Goal: Find specific page/section: Find specific page/section

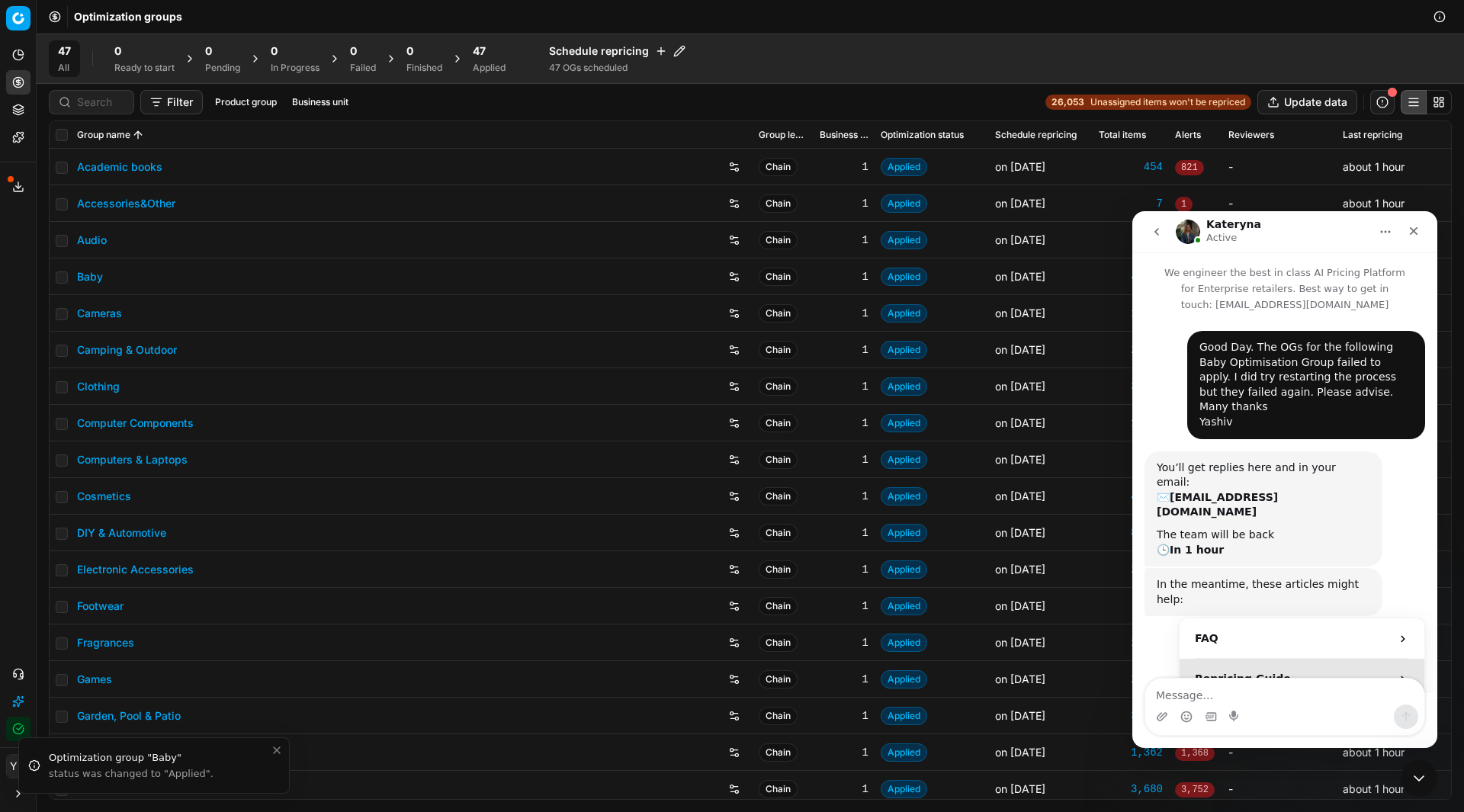
scroll to position [371, 0]
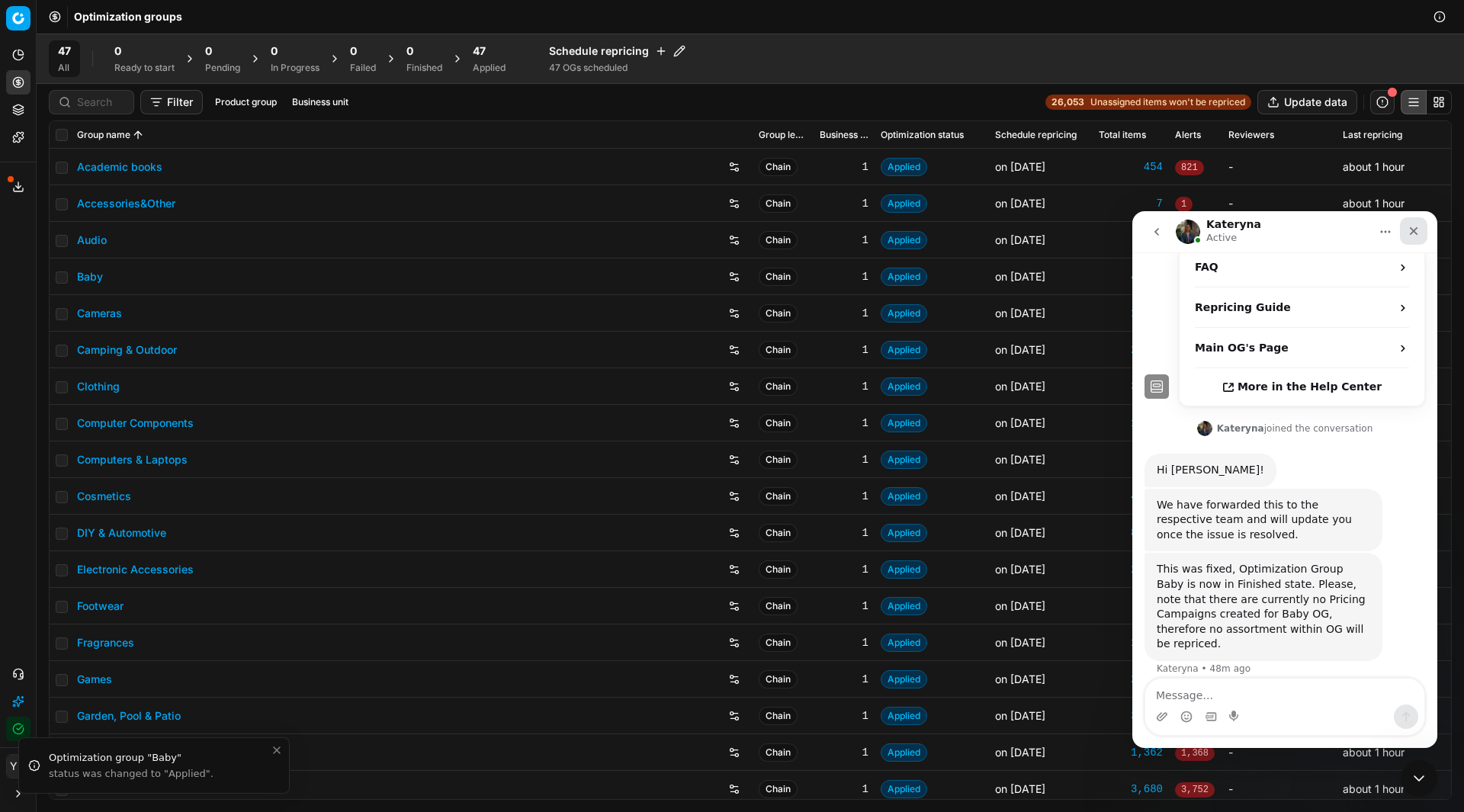
click at [1416, 228] on icon "Close" at bounding box center [1413, 231] width 8 height 8
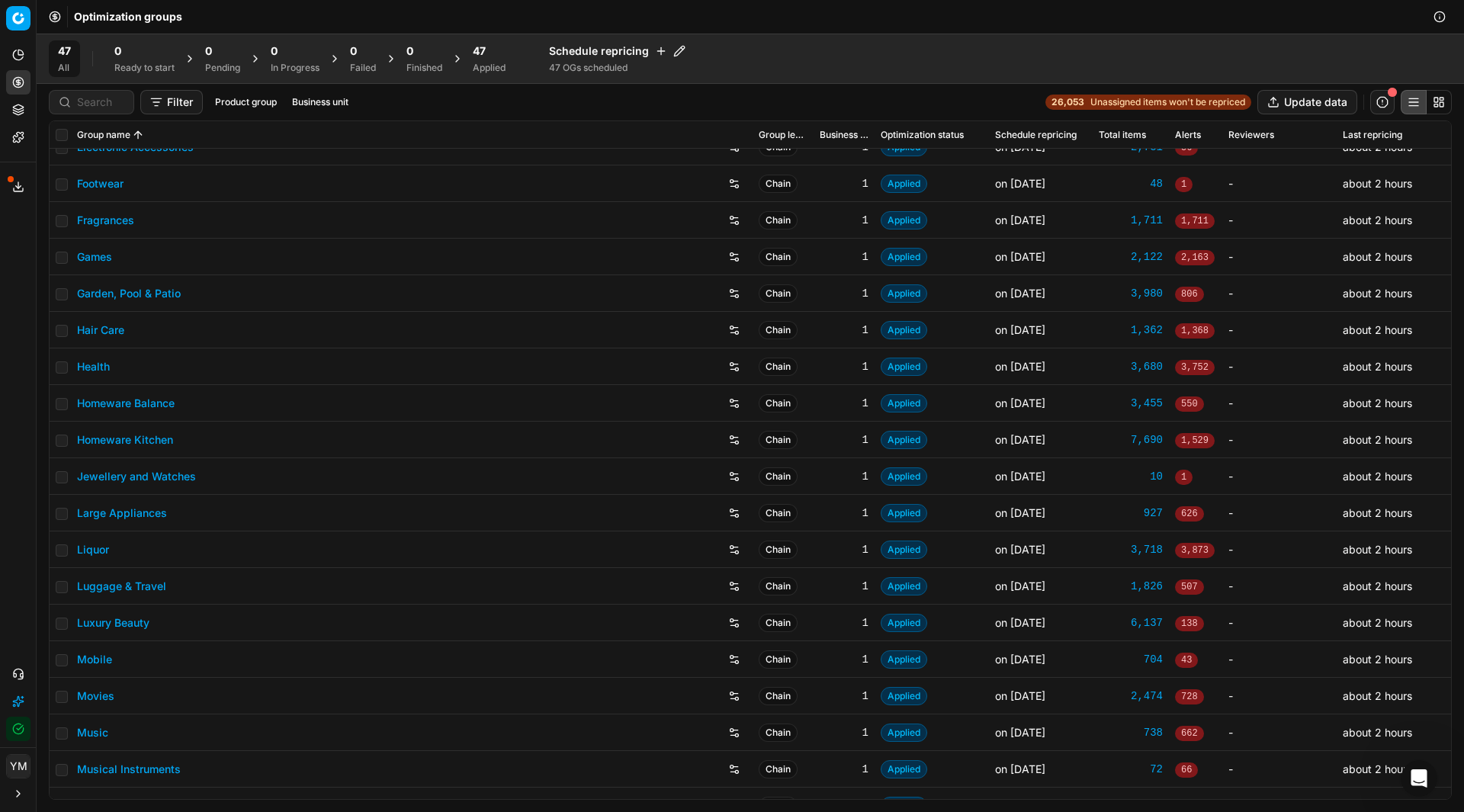
scroll to position [458, 0]
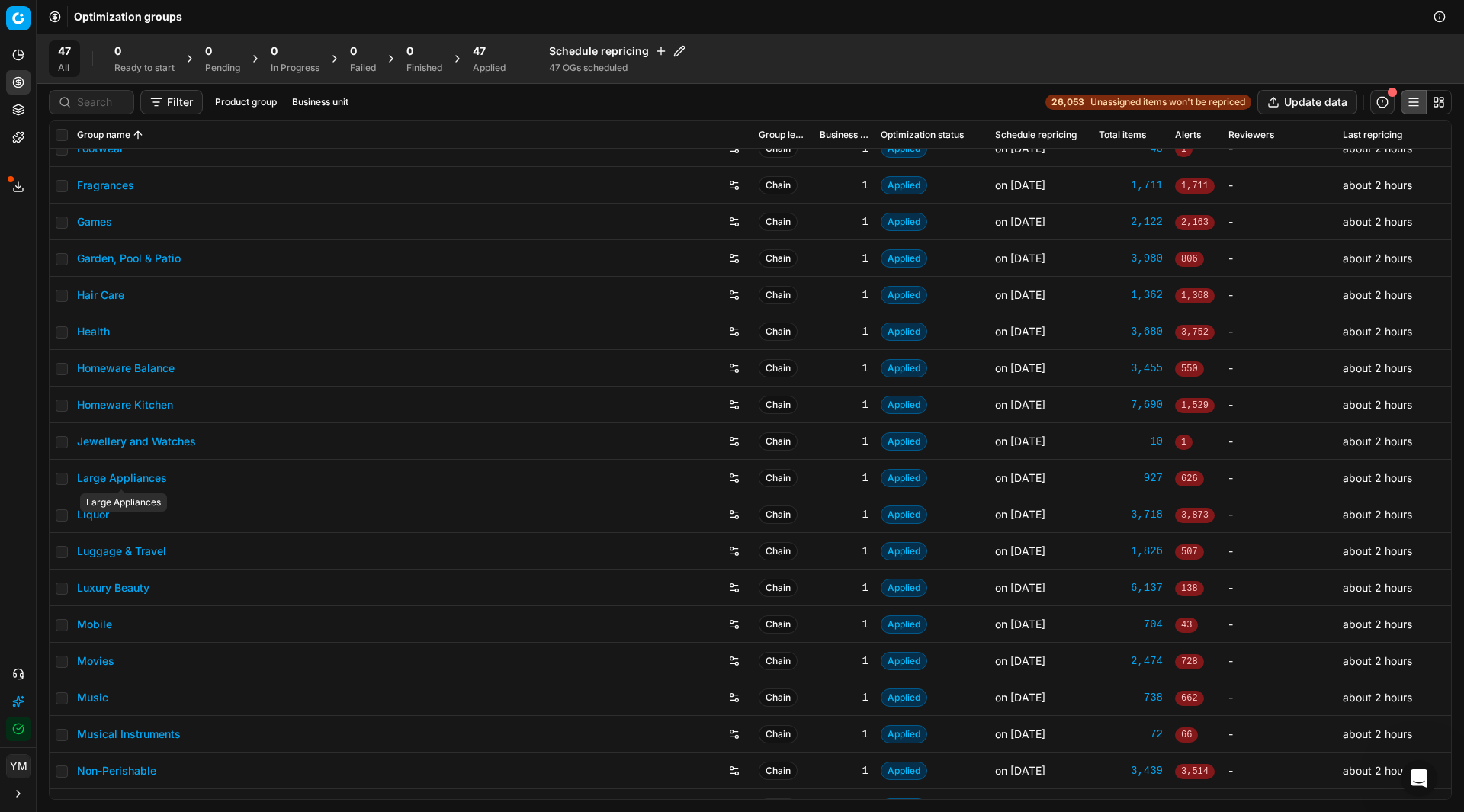
click at [158, 479] on link "Large Appliances" at bounding box center [121, 478] width 90 height 15
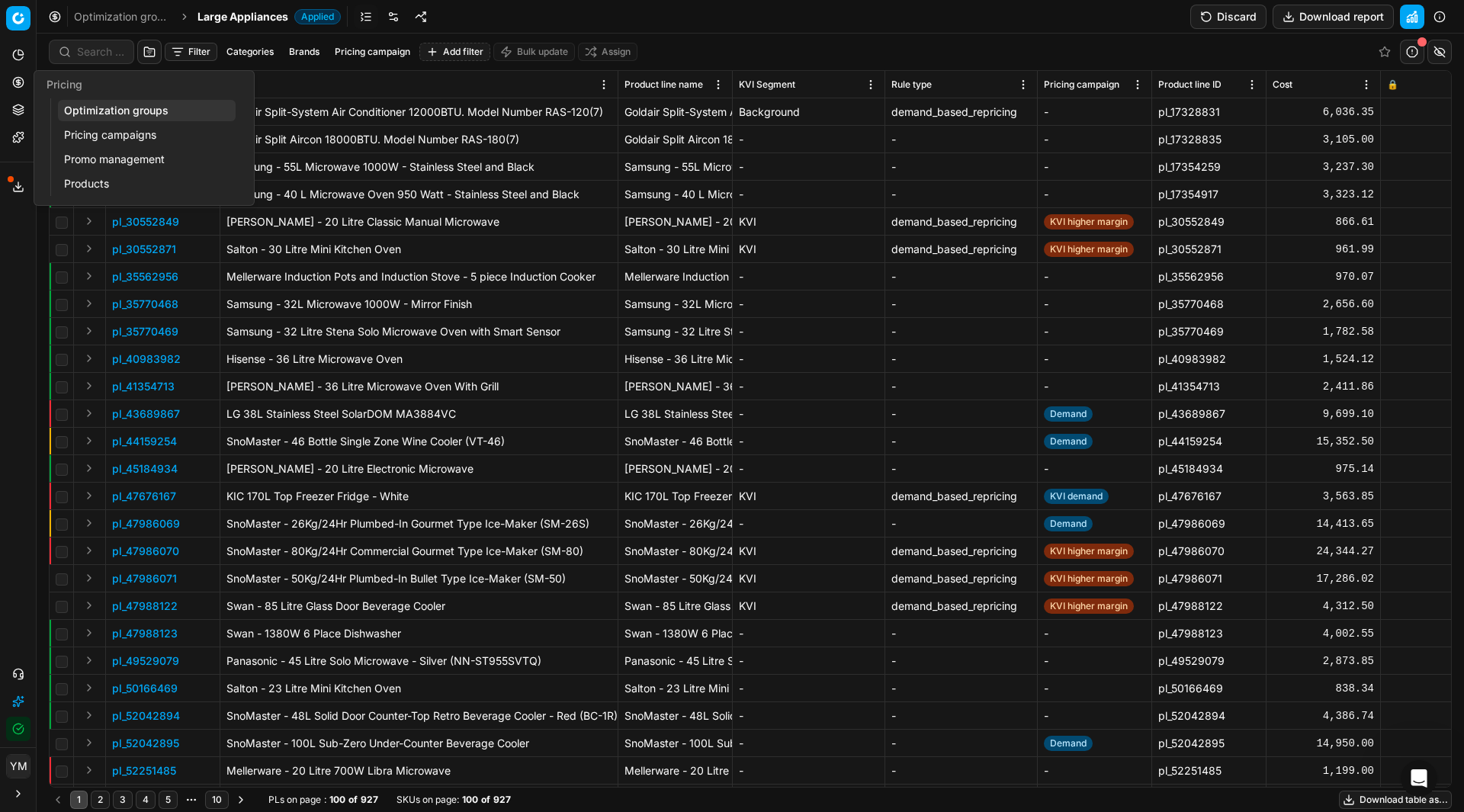
click at [100, 141] on link "Pricing campaigns" at bounding box center [147, 134] width 178 height 21
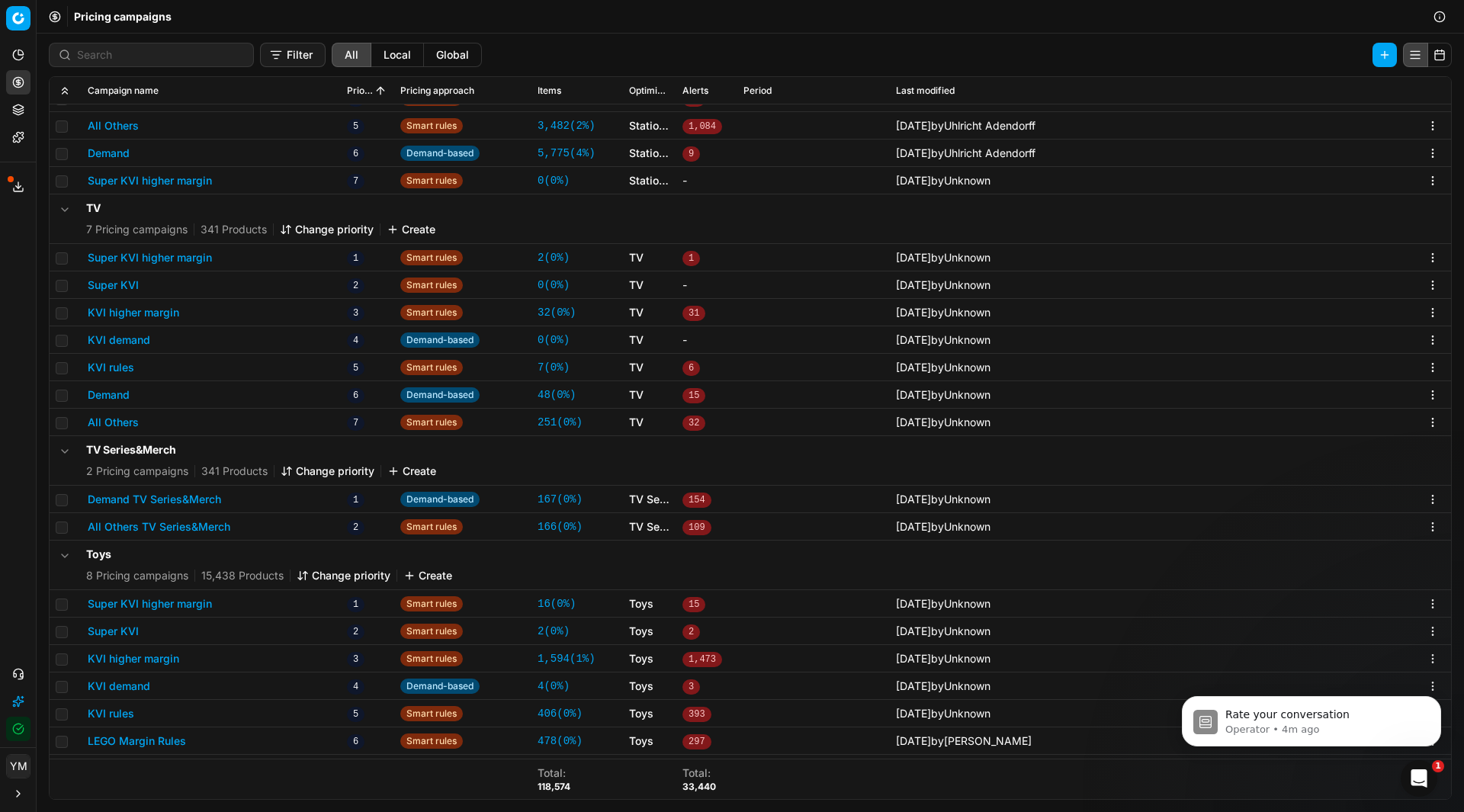
scroll to position [493, 0]
click at [1406, 773] on div "Open Intercom Messenger" at bounding box center [1416, 776] width 50 height 50
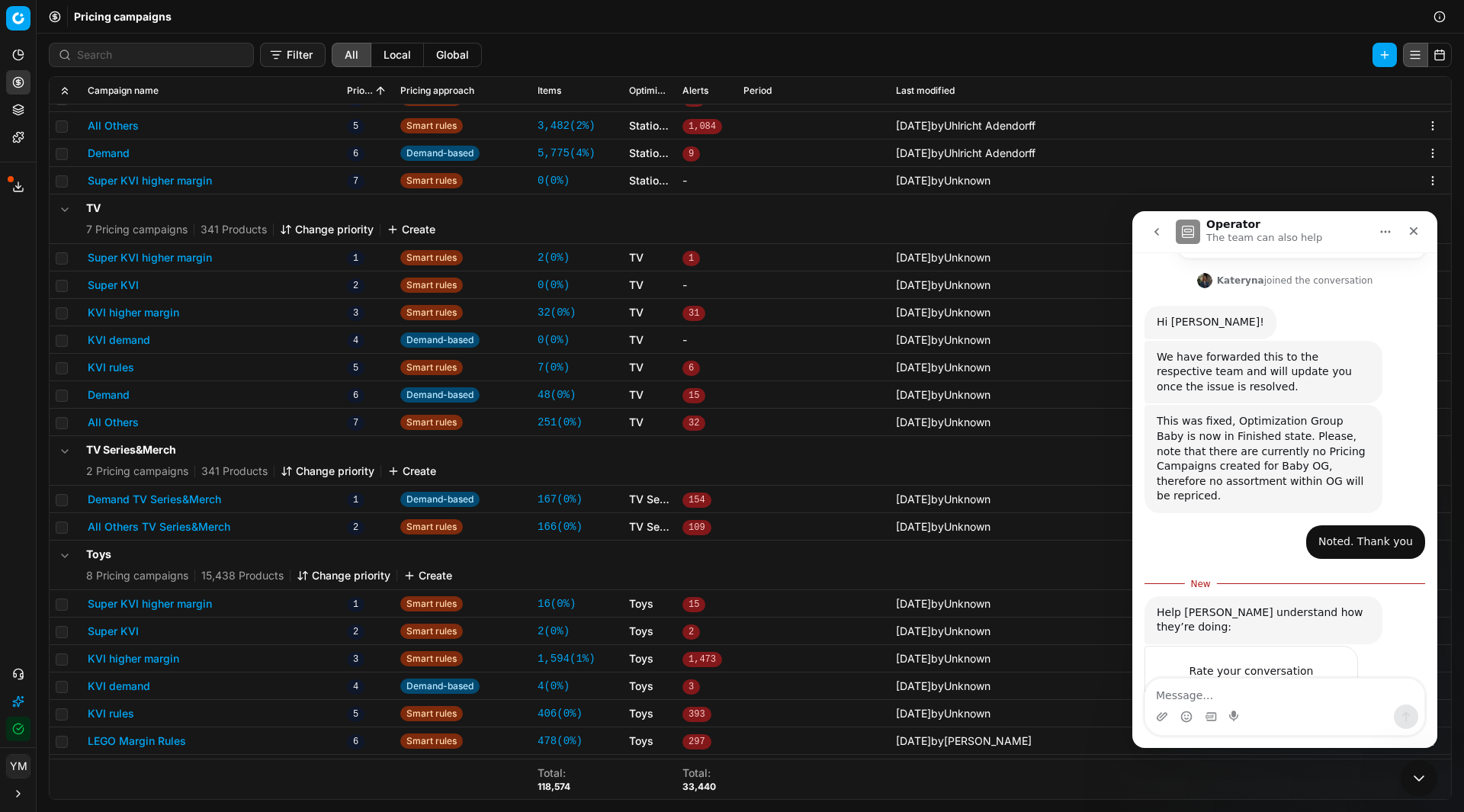
scroll to position [518, 0]
click at [1330, 686] on span "Amazing" at bounding box center [1323, 700] width 28 height 28
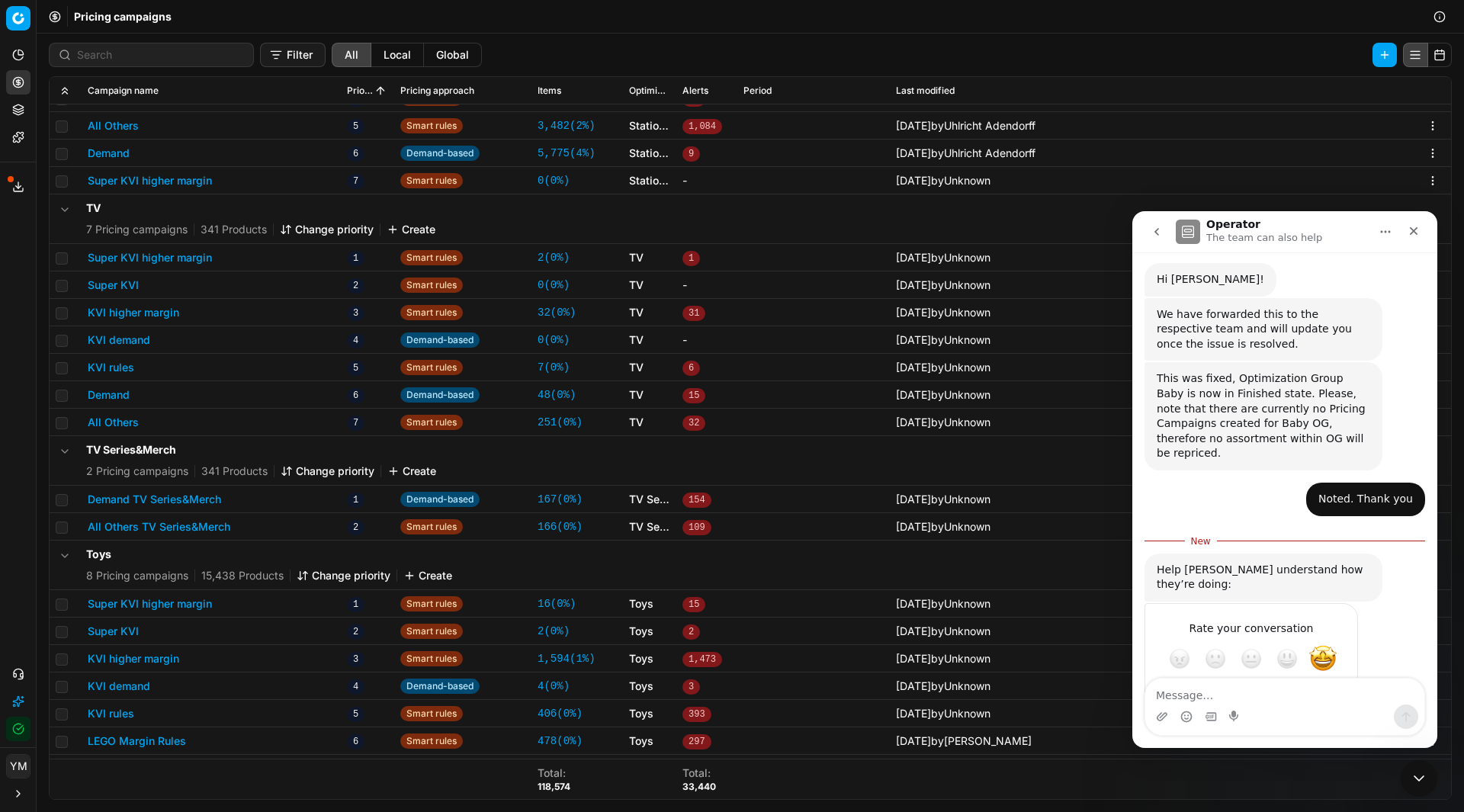
click at [1388, 603] on div "Rate your conversation Terrible Bad OK Great Amazing" at bounding box center [1284, 678] width 280 height 150
click at [1412, 237] on icon "Close" at bounding box center [1413, 230] width 12 height 12
